Goal: Task Accomplishment & Management: Use online tool/utility

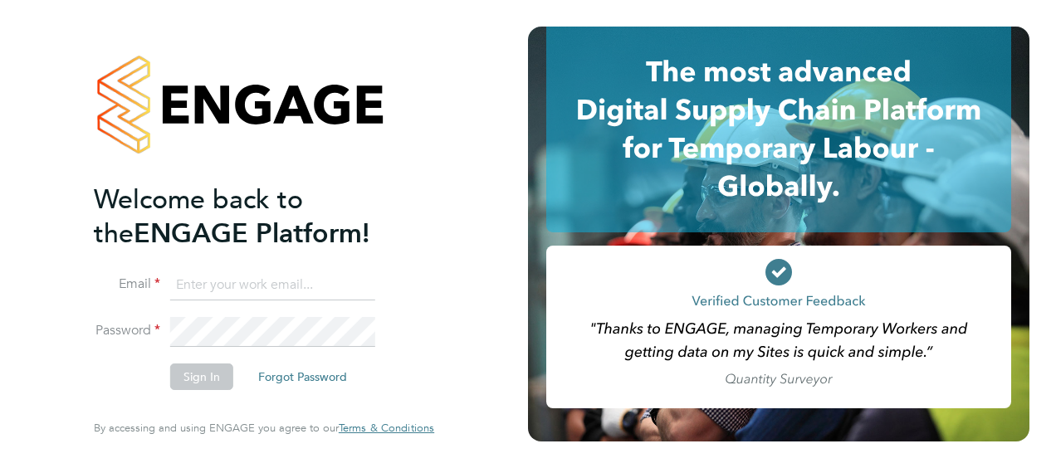
type input "[PERSON_NAME][EMAIL_ADDRESS][PERSON_NAME][DOMAIN_NAME]"
click at [207, 377] on button "Sign In" at bounding box center [201, 376] width 63 height 27
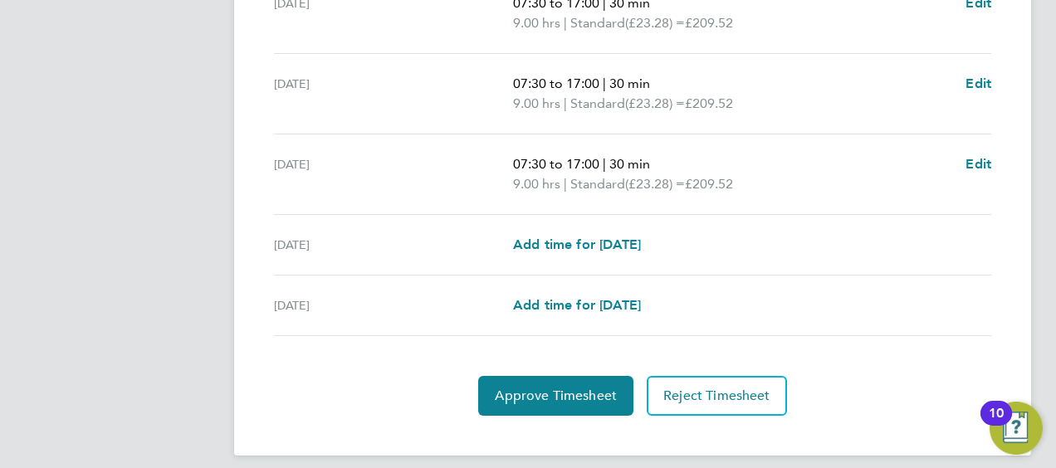
scroll to position [732, 0]
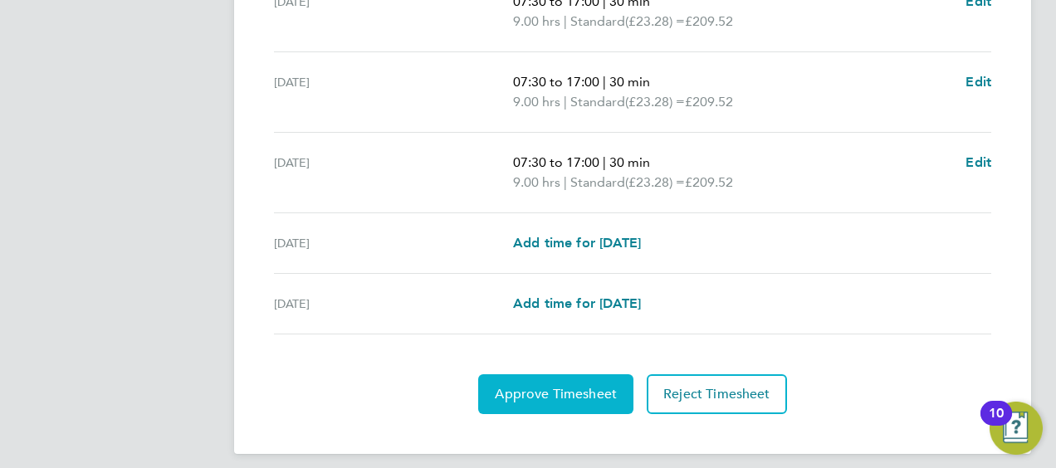
click at [564, 390] on span "Approve Timesheet" at bounding box center [556, 394] width 122 height 17
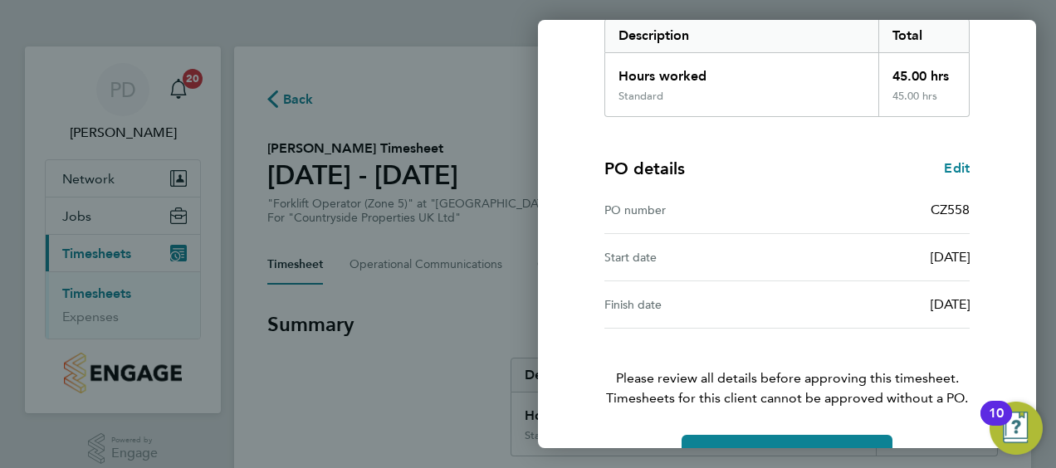
scroll to position [325, 0]
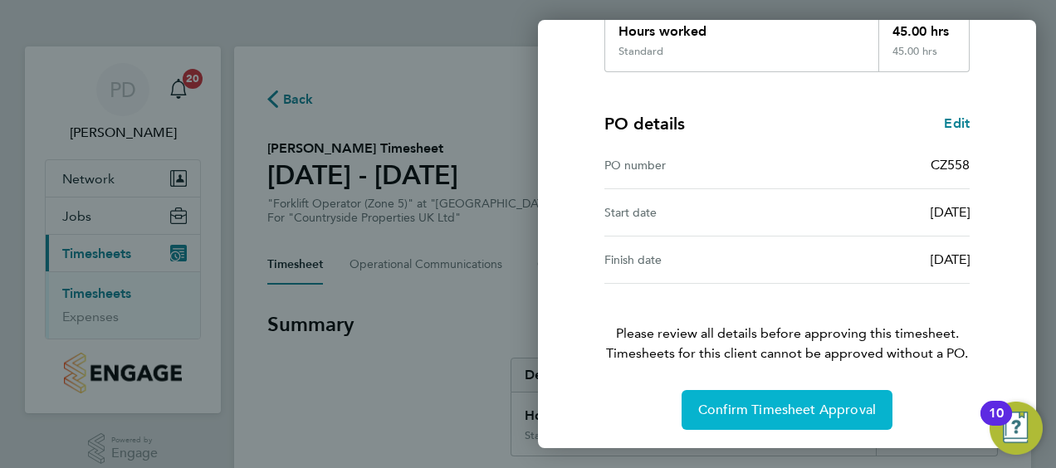
click at [795, 405] on span "Confirm Timesheet Approval" at bounding box center [787, 410] width 178 height 17
